Goal: Find specific fact: Find specific fact

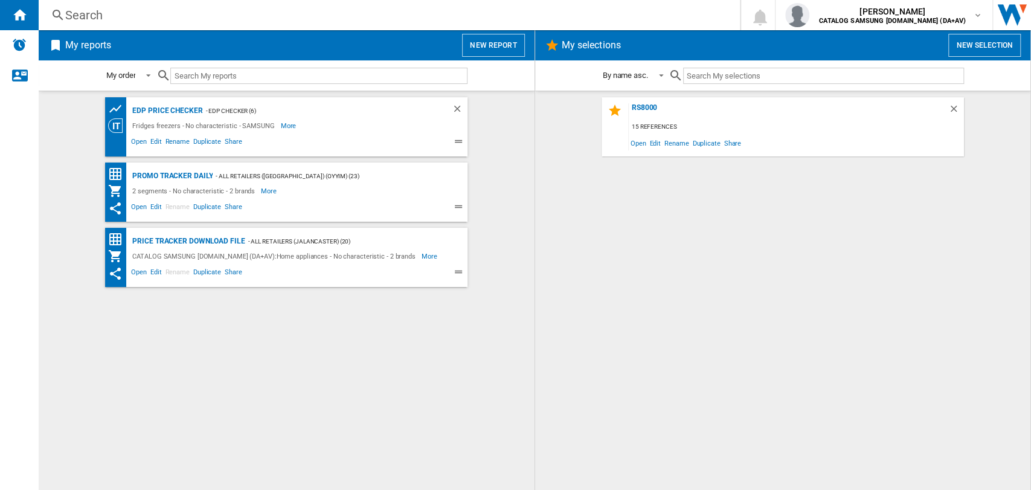
click at [641, 196] on div "RS8000 15 references Open Edit Rename Duplicate Share" at bounding box center [783, 290] width 472 height 387
click at [83, 22] on div "Search" at bounding box center [386, 15] width 643 height 17
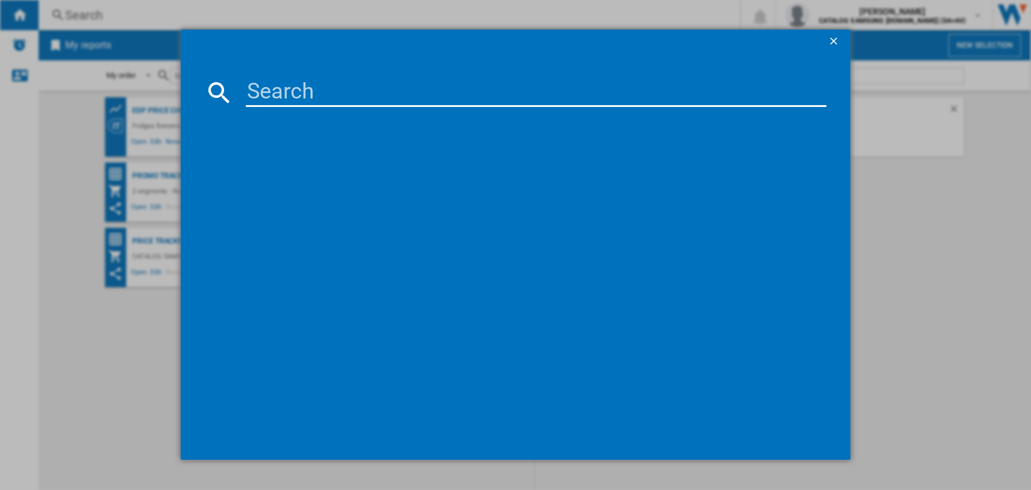
click at [275, 85] on input at bounding box center [536, 92] width 581 height 29
paste input "WD80TA046BX/EU"
type input "WD80TA046BX/EU"
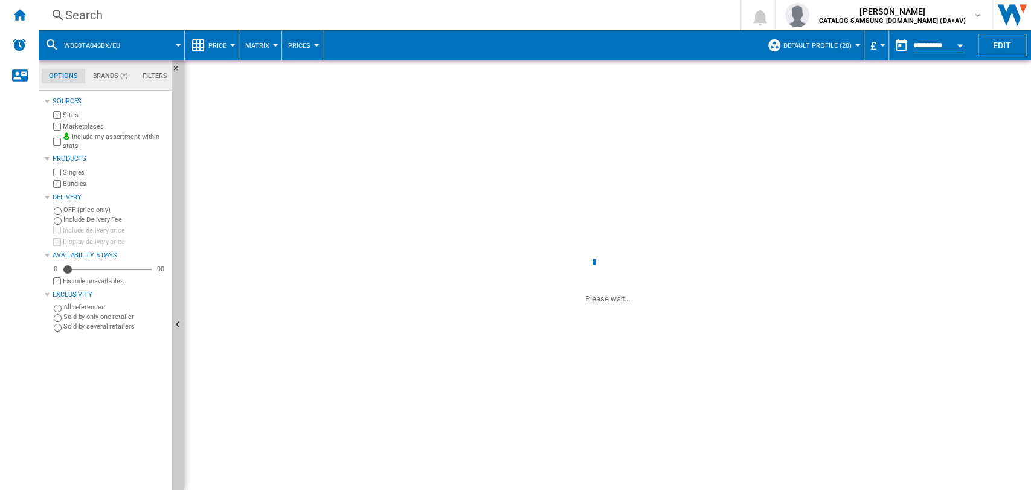
click at [92, 17] on div "Search" at bounding box center [386, 15] width 643 height 17
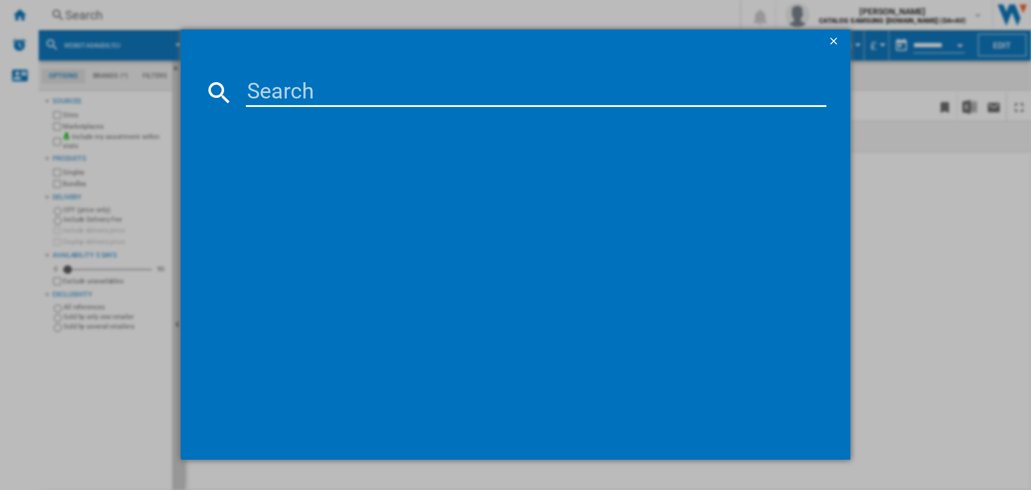
click at [352, 100] on input at bounding box center [536, 92] width 581 height 29
paste input "WD80TA046BX/EU"
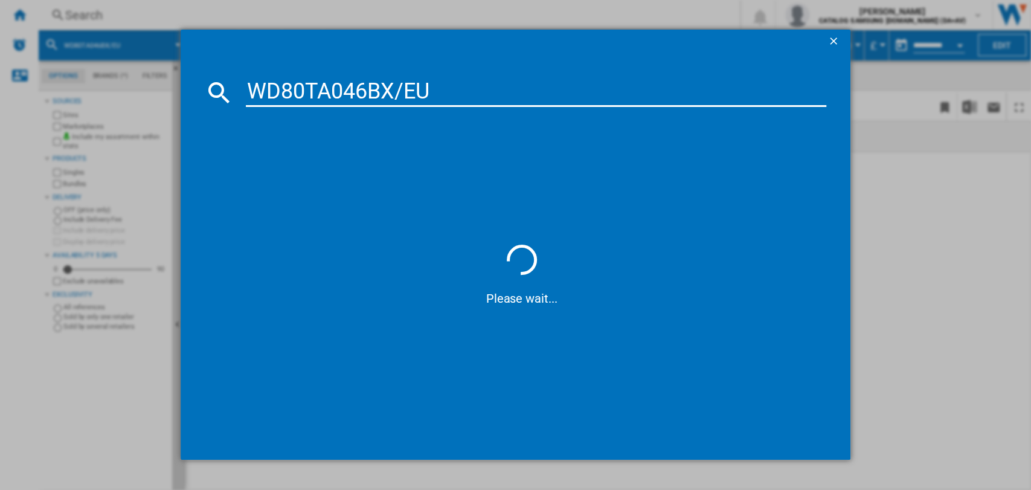
drag, startPoint x: 397, startPoint y: 90, endPoint x: 507, endPoint y: 106, distance: 111.1
click at [507, 106] on input "WD80TA046BX/EU" at bounding box center [536, 92] width 581 height 29
type input "WD80TA046BX"
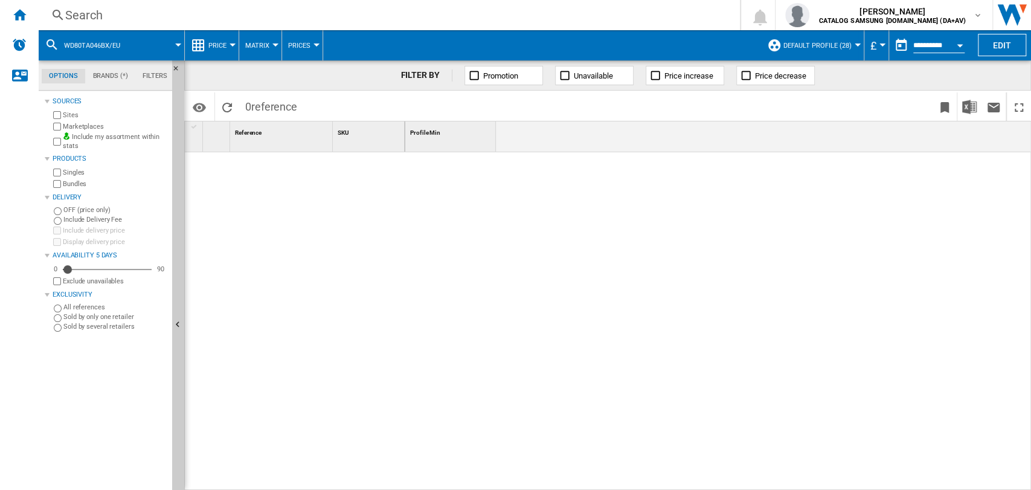
click at [465, 227] on div at bounding box center [718, 321] width 626 height 339
click at [88, 15] on div "Search" at bounding box center [386, 15] width 643 height 17
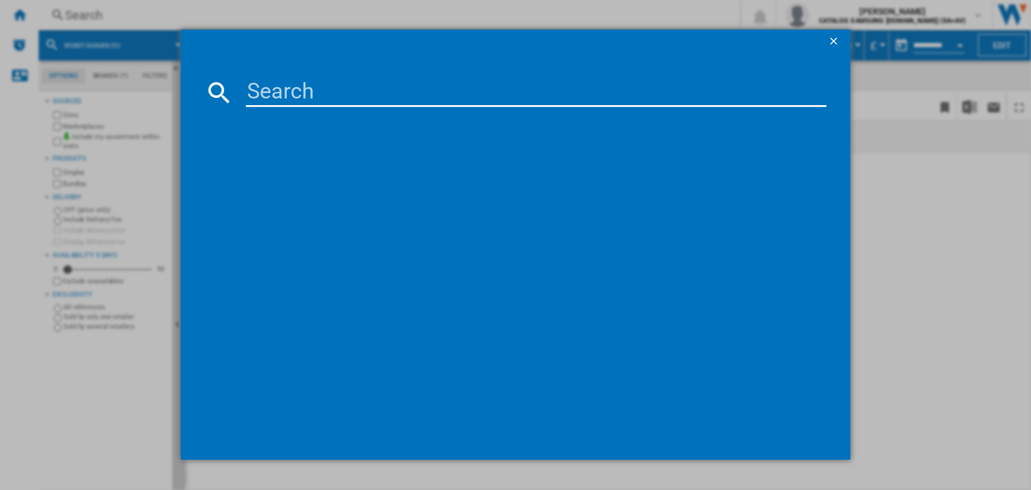
click at [271, 93] on input at bounding box center [536, 92] width 581 height 29
paste input "WD80TA046BX/EU"
type input "WD80TA046BX"
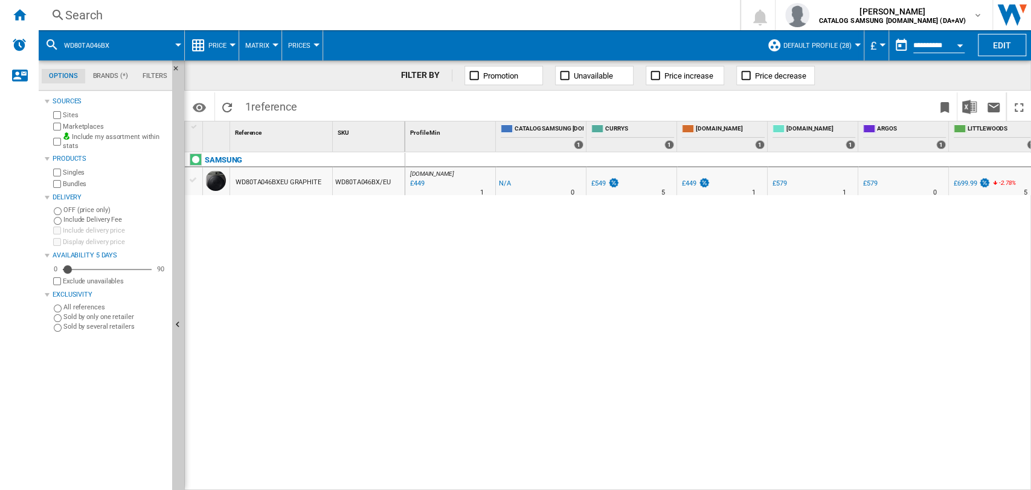
click at [273, 181] on div "WD80TA046BXEU GRAPHITE" at bounding box center [279, 183] width 86 height 28
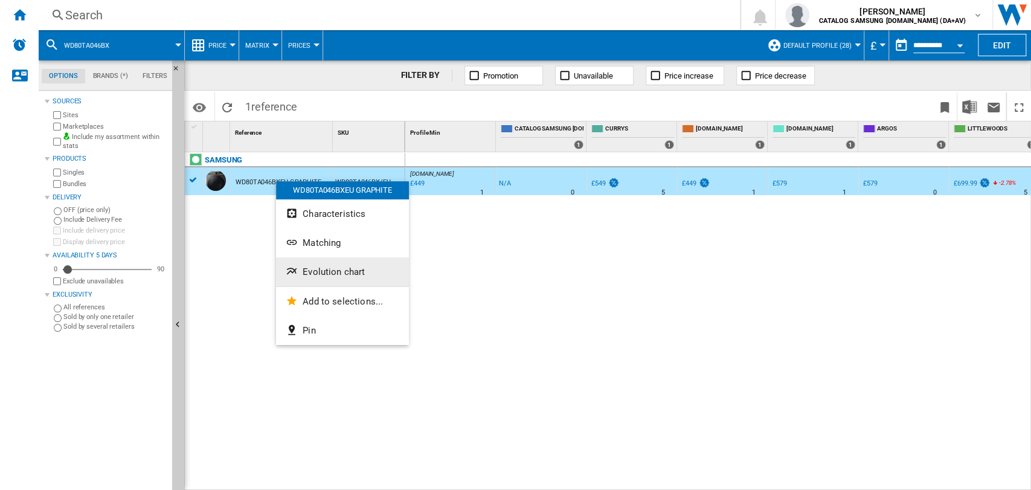
click at [318, 272] on span "Evolution chart" at bounding box center [334, 271] width 62 height 11
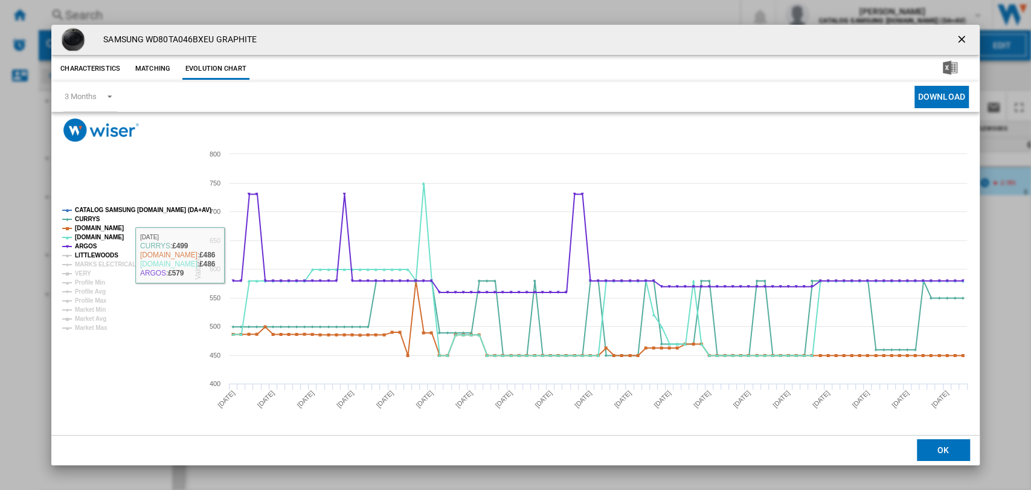
click at [86, 256] on tspan "LITTLEWOODS" at bounding box center [96, 255] width 43 height 7
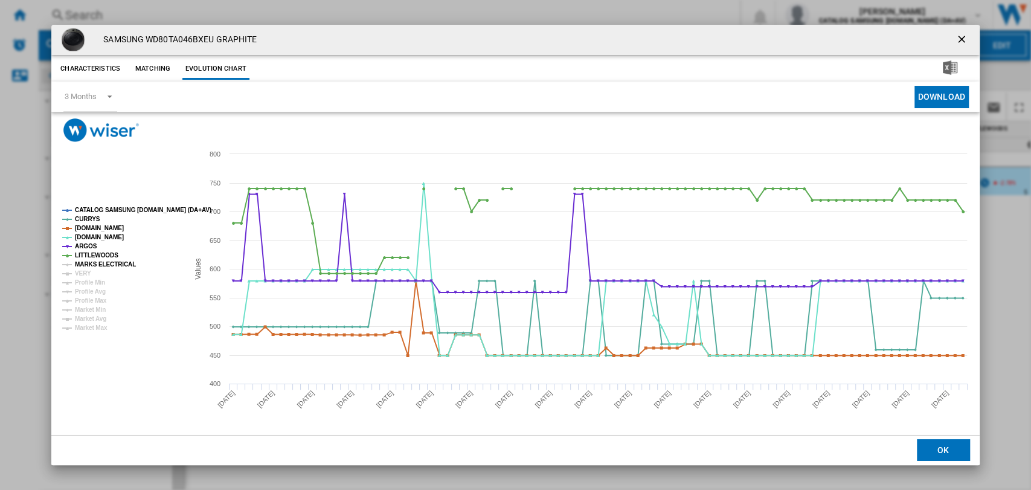
click at [87, 265] on tspan "MARKS ELECTRICAL" at bounding box center [105, 264] width 61 height 7
click at [83, 272] on tspan "VERY" at bounding box center [83, 273] width 16 height 7
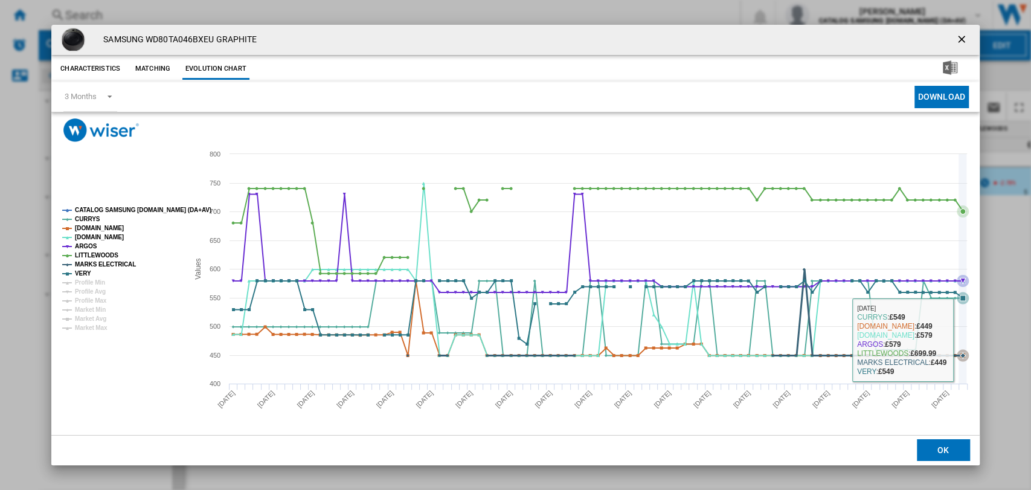
click at [963, 340] on icon "Product popup" at bounding box center [963, 269] width 0 height 230
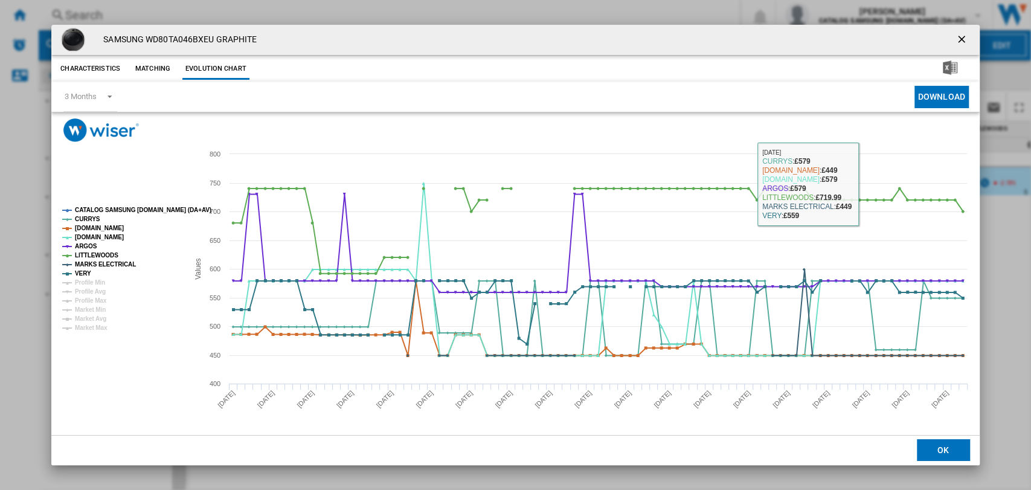
click at [961, 36] on ng-md-icon "getI18NText('BUTTONS.CLOSE_DIALOG')" at bounding box center [963, 40] width 14 height 14
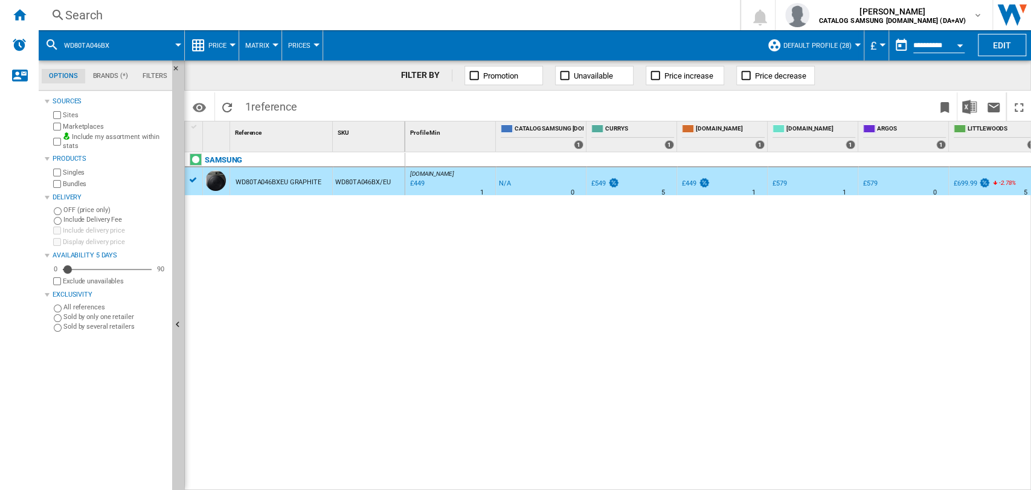
click at [419, 182] on div "£449" at bounding box center [416, 184] width 16 height 12
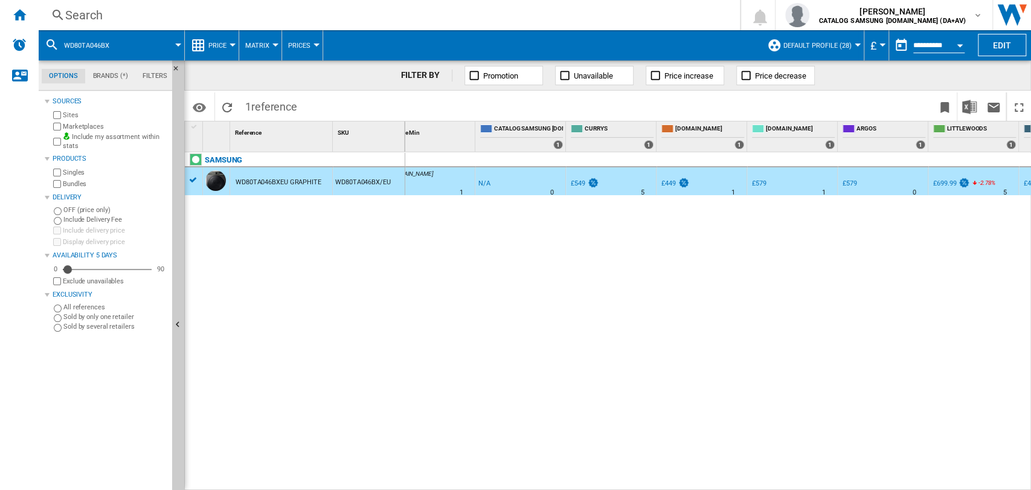
scroll to position [0, 31]
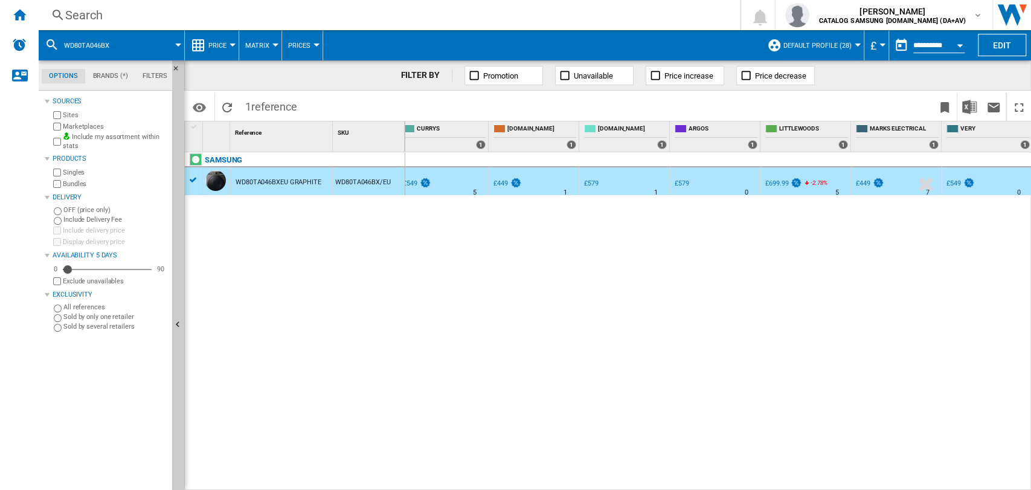
click at [722, 312] on div "[DOMAIN_NAME] : [GEOGRAPHIC_DATA] AMAZON -1.0 % £449 % N/A 1 [DOMAIN_NAME] : UK…" at bounding box center [718, 321] width 626 height 339
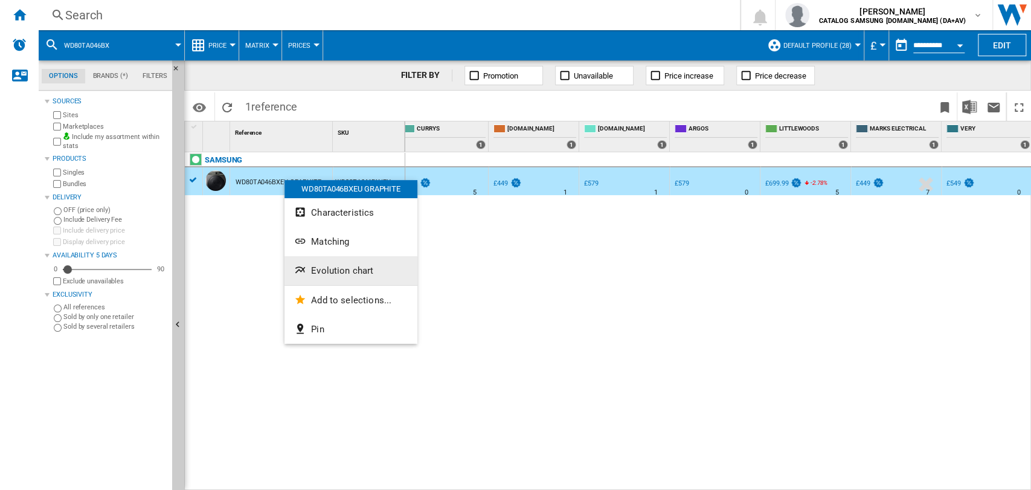
click at [342, 272] on span "Evolution chart" at bounding box center [342, 270] width 62 height 11
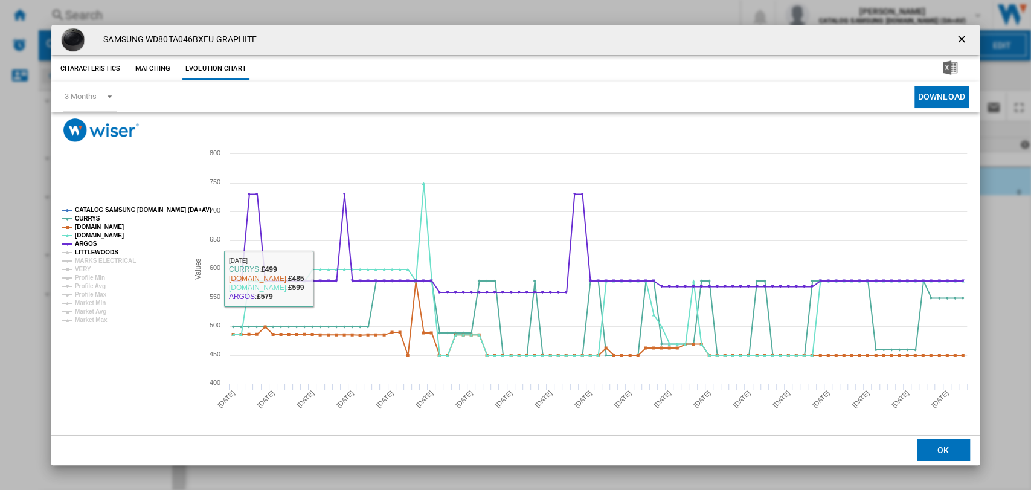
click at [83, 249] on tspan "LITTLEWOODS" at bounding box center [96, 252] width 43 height 7
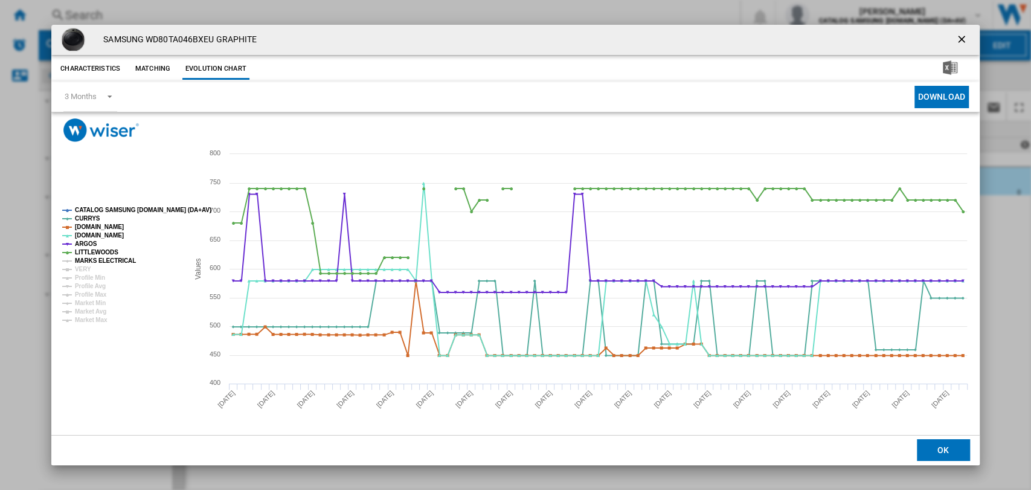
click at [83, 262] on tspan "MARKS ELECTRICAL" at bounding box center [105, 260] width 61 height 7
click at [80, 271] on tspan "VERY" at bounding box center [83, 269] width 16 height 7
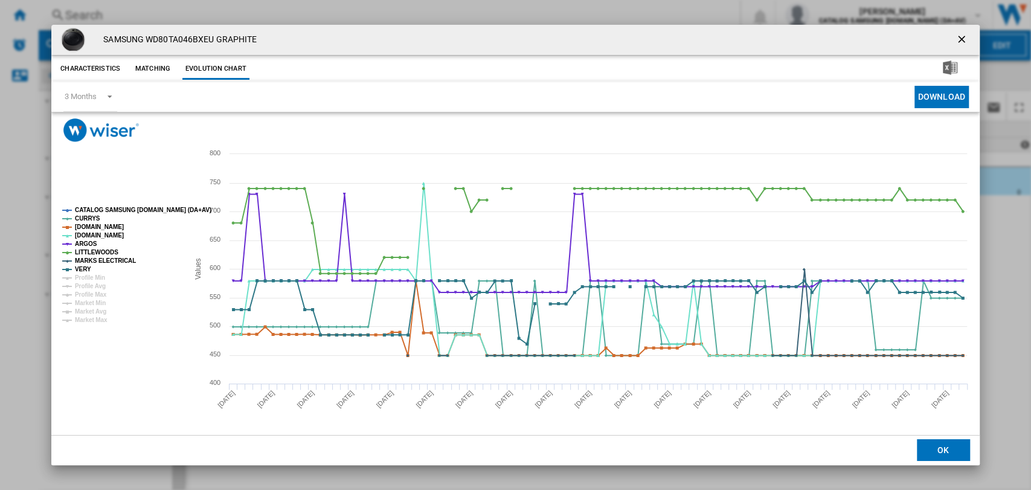
click at [94, 210] on tspan "CATALOG SAMSUNG [DOMAIN_NAME] (DA+AV)" at bounding box center [143, 210] width 137 height 7
click at [81, 269] on tspan "VERY" at bounding box center [83, 269] width 16 height 7
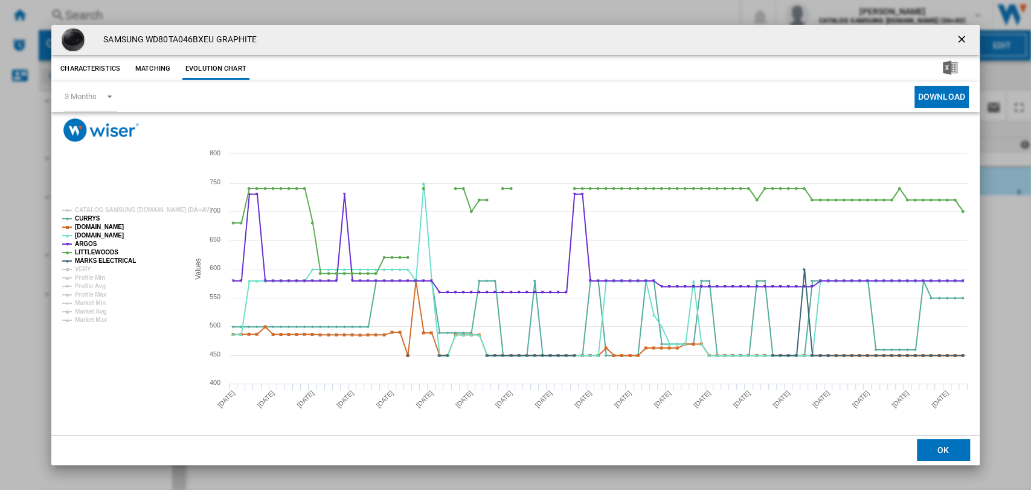
click at [81, 269] on tspan "VERY" at bounding box center [83, 269] width 16 height 7
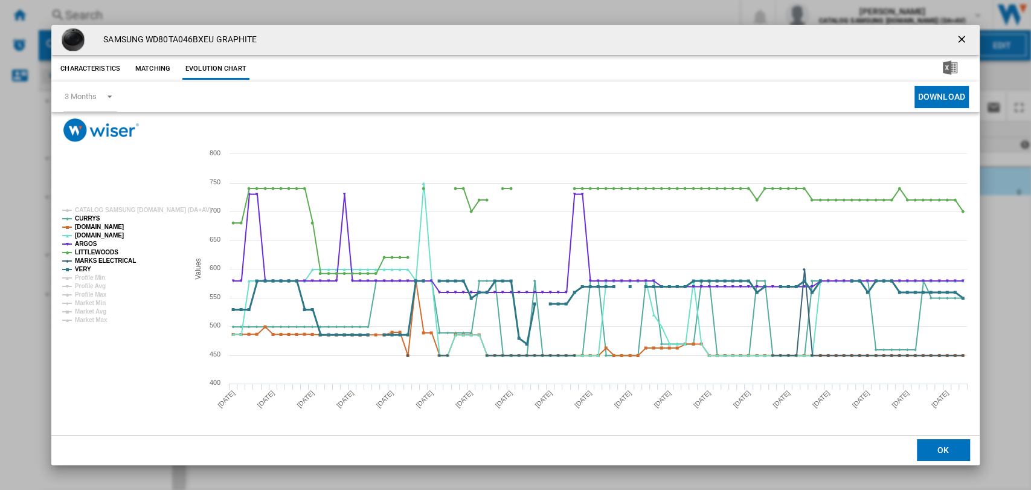
click at [81, 269] on tspan "VERY" at bounding box center [83, 269] width 16 height 7
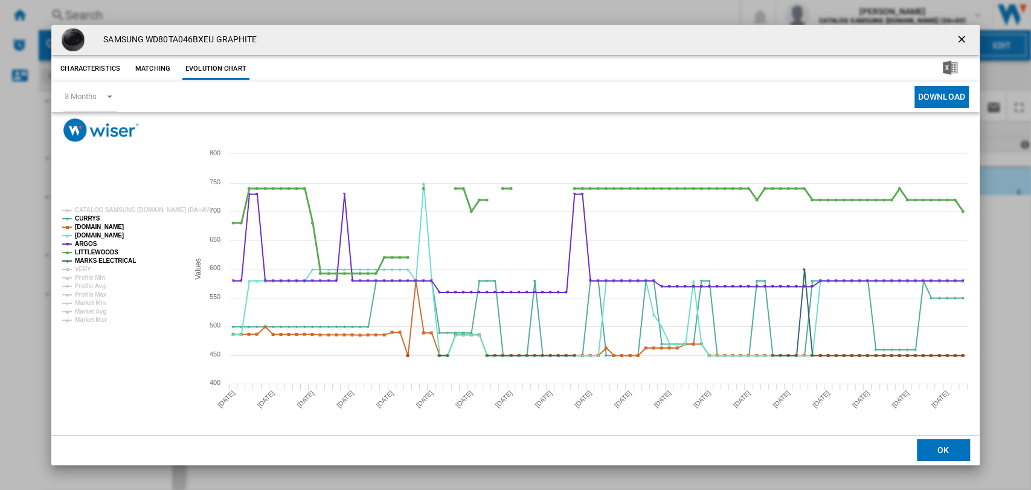
click at [94, 253] on tspan "LITTLEWOODS" at bounding box center [96, 252] width 43 height 7
